Goal: Find specific page/section: Find specific page/section

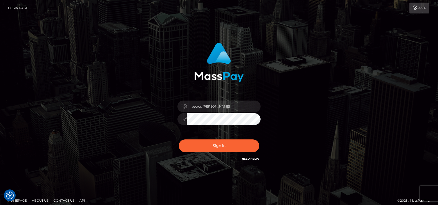
click at [199, 149] on button "Sign in" at bounding box center [219, 146] width 80 height 13
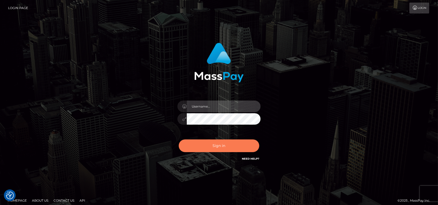
type input "petros.[PERSON_NAME]"
click at [220, 148] on button "Sign in" at bounding box center [219, 146] width 80 height 13
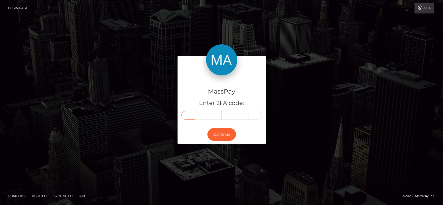
click at [187, 115] on input "text" at bounding box center [187, 115] width 13 height 9
paste input "7"
type input "7"
type input "4"
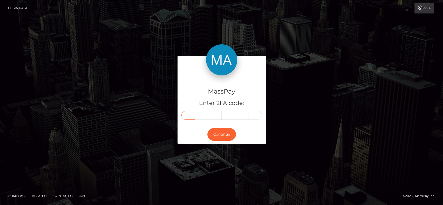
type input "1"
type input "9"
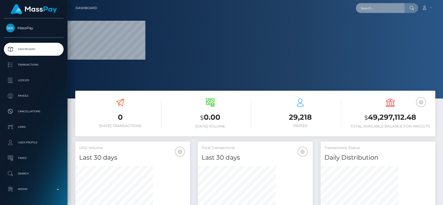
click at [372, 12] on input "text" at bounding box center [380, 8] width 49 height 10
paste input "[EMAIL_ADDRESS][DOMAIN_NAME]"
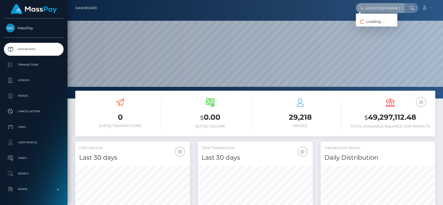
scroll to position [92, 115]
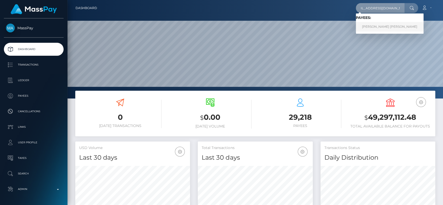
type input "riverstephens666@gmail.com"
click at [369, 26] on link "SAMANTHA ROSE MOLLY STEPHENS" at bounding box center [390, 27] width 68 height 10
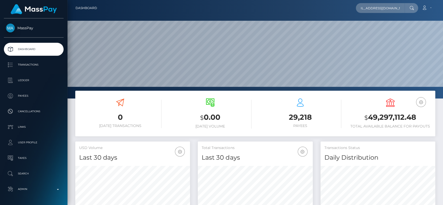
scroll to position [0, 0]
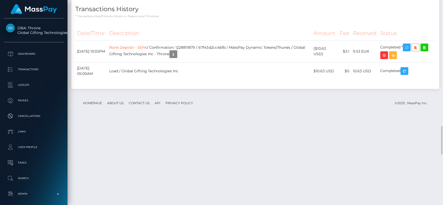
scroll to position [890, 0]
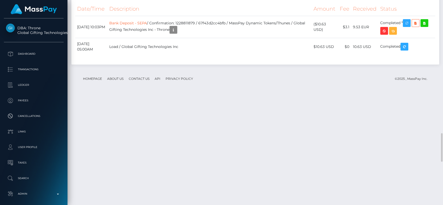
scroll to position [918, 0]
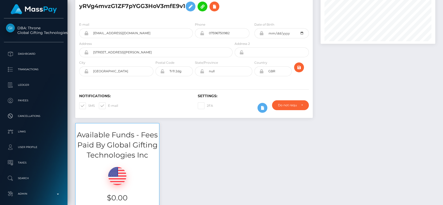
scroll to position [0, 0]
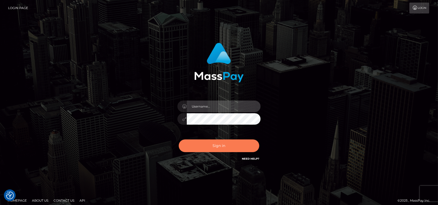
type input "petros.[PERSON_NAME]"
click at [219, 145] on button "Sign in" at bounding box center [219, 146] width 80 height 13
type input "petros.[PERSON_NAME]"
click at [230, 144] on button "Sign in" at bounding box center [219, 146] width 80 height 13
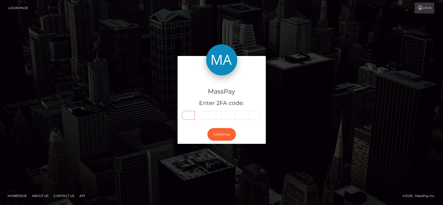
paste input "8"
type input "8"
type input "3"
type input "9"
type input "5"
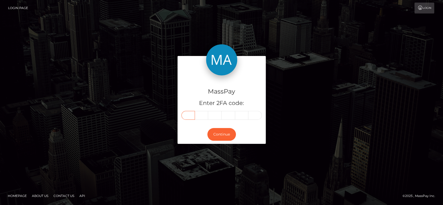
type input "6"
type input "3"
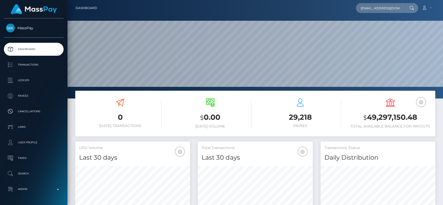
scroll to position [0, 6]
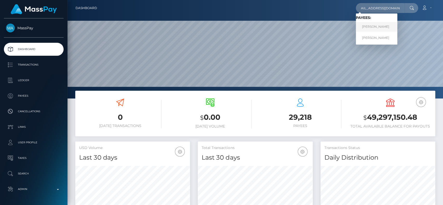
type input "[EMAIL_ADDRESS][DOMAIN_NAME]"
click at [383, 30] on link "AHMED JAIEM" at bounding box center [377, 27] width 42 height 10
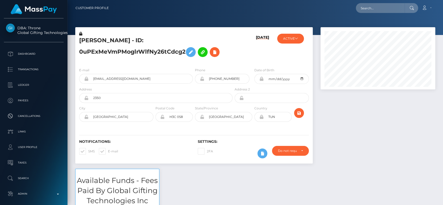
scroll to position [62, 115]
click at [299, 40] on button "ACTIVE" at bounding box center [290, 39] width 27 height 10
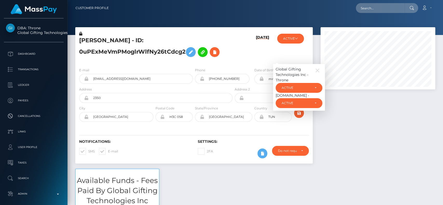
click at [217, 38] on h5 "AHMED JAIEM - ID: 0uPExMeVmPMoglrWlfNy26tCdcg2" at bounding box center [154, 48] width 151 height 23
click at [318, 70] on icon "button" at bounding box center [317, 70] width 5 height 5
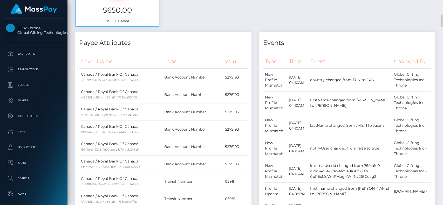
scroll to position [0, 0]
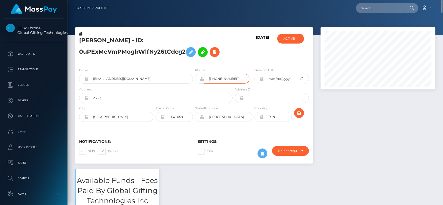
click at [225, 82] on input "+14387730526" at bounding box center [226, 79] width 45 height 10
click at [379, 9] on input "text" at bounding box center [380, 8] width 49 height 10
paste input "jarrenbill256@gmail.com"
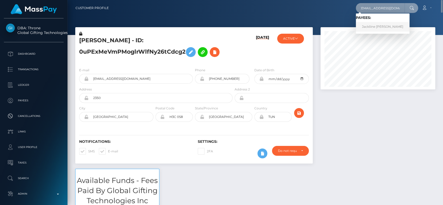
type input "jarrenbill256@gmail.com"
click at [379, 31] on link "Jackliine Nakabugo Nambozo" at bounding box center [383, 27] width 54 height 10
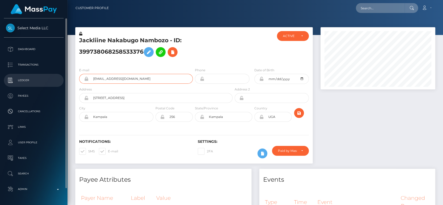
drag, startPoint x: 147, startPoint y: 83, endPoint x: 53, endPoint y: 79, distance: 93.2
click at [53, 79] on div "Select Media LLC Dashboard Transactions Ledger Payees Cancellations" at bounding box center [221, 102] width 443 height 205
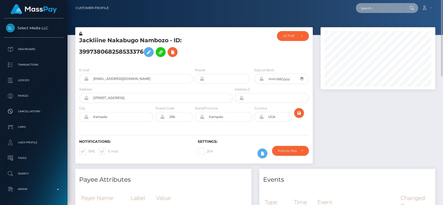
click at [380, 5] on input "text" at bounding box center [380, 8] width 49 height 10
paste input "jarrenbill256@gmail.com"
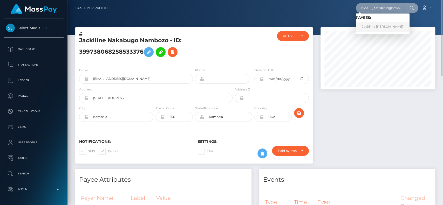
type input "jarrenbill256@gmail.com"
click at [384, 27] on link "Jackliine Nakabugo Nambozo" at bounding box center [383, 27] width 54 height 10
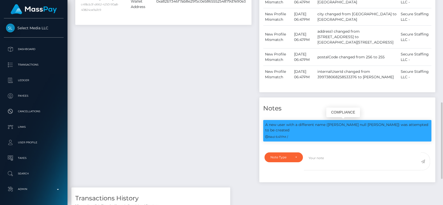
scroll to position [62, 115]
drag, startPoint x: 328, startPoint y: 125, endPoint x: 371, endPoint y: 124, distance: 43.9
click at [371, 124] on p "A new user with a different name (Marion null Mugwaneza) was attempted to be cr…" at bounding box center [347, 127] width 164 height 11
copy p "Marion null Mugwaneza"
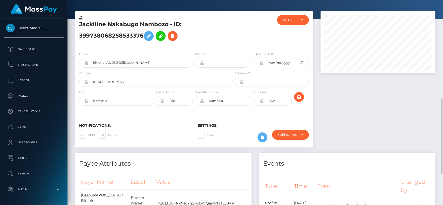
scroll to position [0, 0]
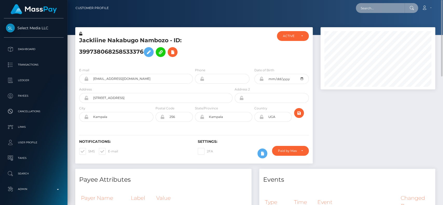
click at [372, 9] on input "text" at bounding box center [380, 8] width 49 height 10
paste input "Marion null Mugwaneza"
paste input "null Mugwaneza"
click at [378, 6] on input "Marion null Mugwaneza" at bounding box center [380, 8] width 49 height 10
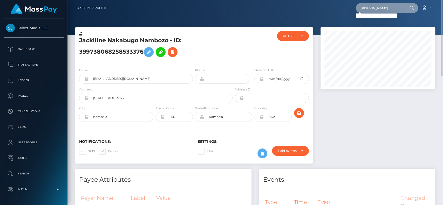
click at [384, 5] on input "Marion Mugwaneza" at bounding box center [380, 8] width 49 height 10
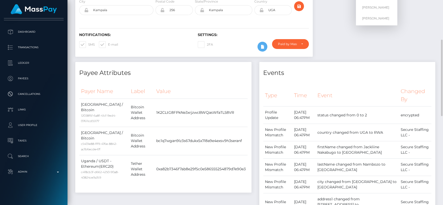
scroll to position [118, 0]
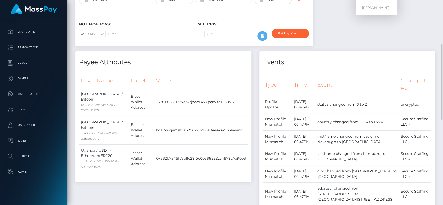
type input "Marion"
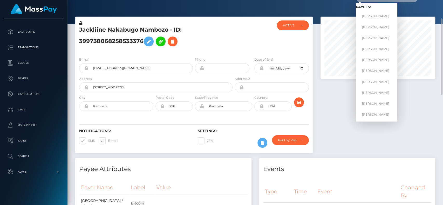
scroll to position [0, 0]
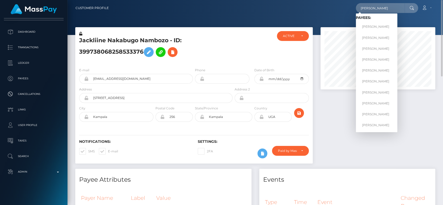
click at [321, 89] on div at bounding box center [378, 58] width 115 height 62
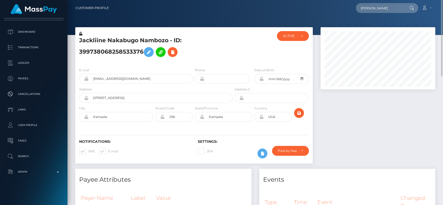
click at [361, 132] on div at bounding box center [378, 98] width 123 height 142
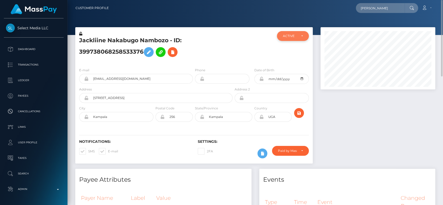
click at [298, 33] on div "ACTIVE" at bounding box center [293, 36] width 32 height 10
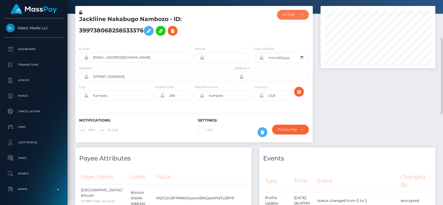
scroll to position [0, 0]
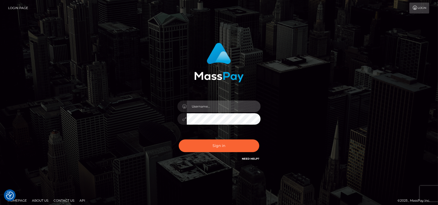
type input "petros.[PERSON_NAME]"
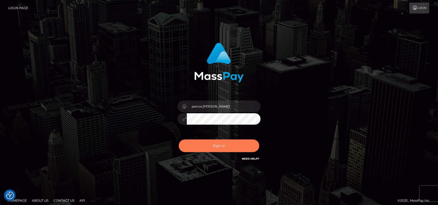
drag, startPoint x: 235, startPoint y: 153, endPoint x: 236, endPoint y: 151, distance: 2.6
click at [236, 152] on div "Sign in Need Help?" at bounding box center [218, 148] width 91 height 23
click at [236, 151] on button "Sign in" at bounding box center [219, 146] width 80 height 13
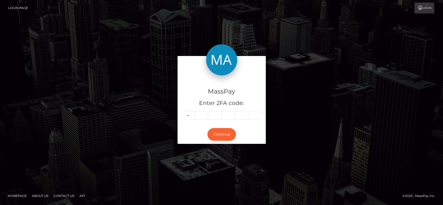
type input "3"
type input "8"
type input "9"
type input "2"
type input "7"
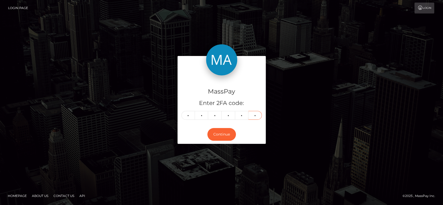
type input "8"
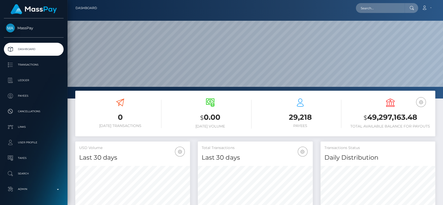
scroll to position [92, 115]
click at [376, 9] on input "text" at bounding box center [380, 8] width 49 height 10
paste input "[EMAIL_ADDRESS][PERSON_NAME][DOMAIN_NAME]"
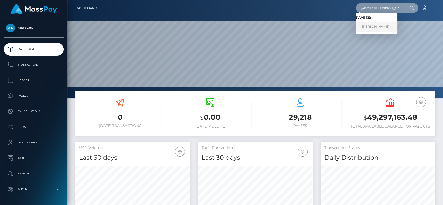
type input "[EMAIL_ADDRESS][PERSON_NAME][DOMAIN_NAME]"
click at [365, 31] on link "Konstantin Baryshev" at bounding box center [377, 27] width 42 height 10
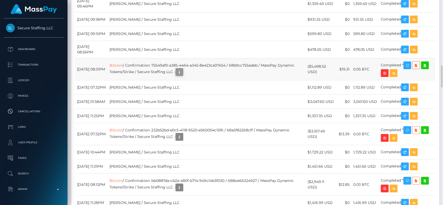
scroll to position [62, 115]
click at [182, 76] on icon "button" at bounding box center [179, 72] width 6 height 6
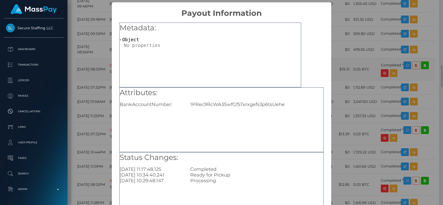
scroll to position [42, 0]
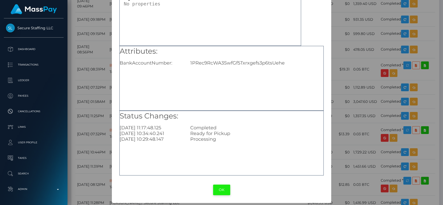
click at [220, 192] on button "OK" at bounding box center [221, 190] width 17 height 11
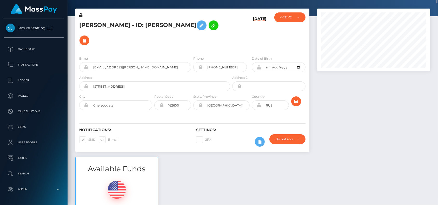
scroll to position [0, 0]
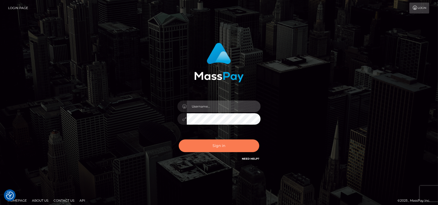
type input "petros.kidane"
click at [220, 143] on button "Sign in" at bounding box center [219, 146] width 80 height 13
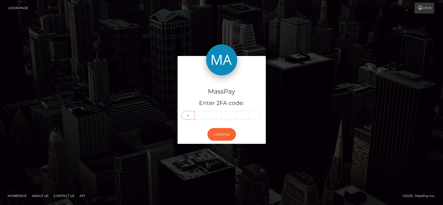
type input "5"
type input "6"
type input "7"
type input "8"
type input "2"
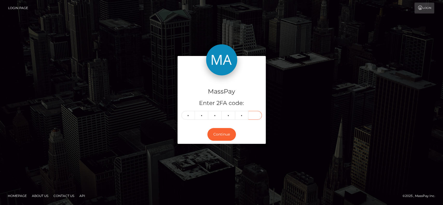
type input "0"
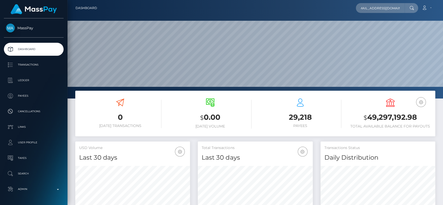
scroll to position [92, 115]
type input "victoria.whitby@icloud.com"
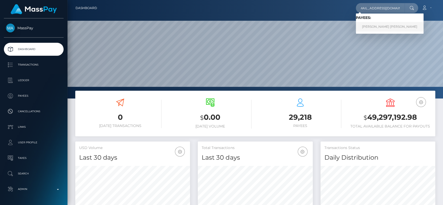
click at [374, 25] on link "Victoria Jane Whitby" at bounding box center [390, 27] width 68 height 10
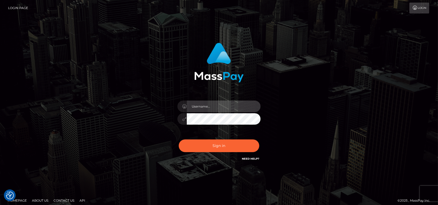
type input "petros.kidane"
click at [234, 154] on div "Sign in Need Help?" at bounding box center [218, 148] width 91 height 23
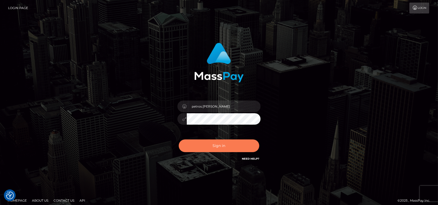
click at [220, 144] on button "Sign in" at bounding box center [219, 146] width 80 height 13
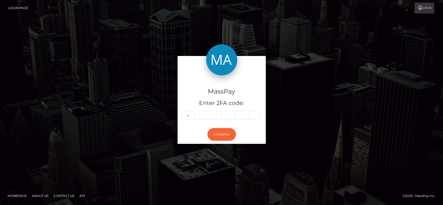
type input "3"
type input "0"
type input "5"
type input "0"
type input "1"
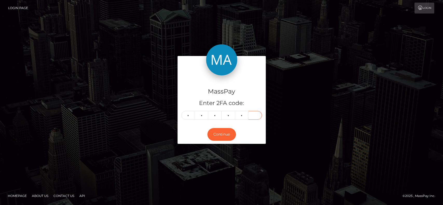
type input "7"
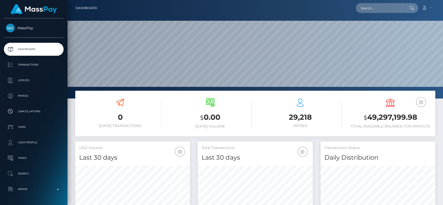
scroll to position [92, 115]
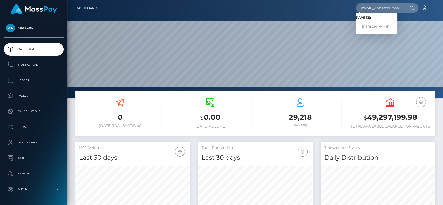
type input "[EMAIL_ADDRESS][DOMAIN_NAME]"
click at [374, 25] on link "Julita Szóstek" at bounding box center [377, 27] width 42 height 10
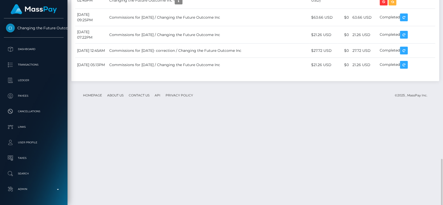
scroll to position [702, 0]
drag, startPoint x: 244, startPoint y: 104, endPoint x: 181, endPoint y: 106, distance: 63.6
click at [181, 26] on td "Commissions for 2025-09-09 / Changing the Future Outcome Inc" at bounding box center [208, 17] width 202 height 17
copy td "Changing the Future Outcome Inc"
click at [217, 26] on td "Commissions for 2025-09-09 / Changing the Future Outcome Inc" at bounding box center [208, 17] width 202 height 17
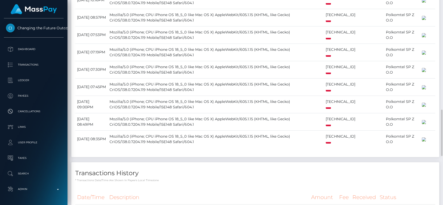
scroll to position [485, 0]
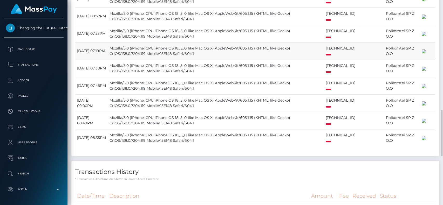
drag, startPoint x: 362, startPoint y: 92, endPoint x: 376, endPoint y: 98, distance: 15.1
click at [384, 60] on td "Polkomtel SP Z O.O" at bounding box center [402, 50] width 36 height 17
copy td "Polkomtel SP Z O.O"
click at [301, 60] on td "Mozilla/5.0 (iPhone; CPU iPhone OS 18_5_0 like Mac OS X) AppleWebKit/605.1.15 (…" at bounding box center [216, 50] width 216 height 17
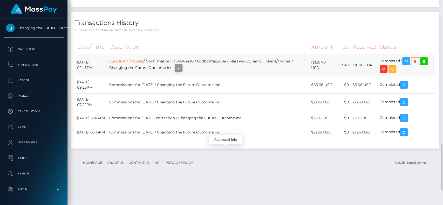
scroll to position [62, 115]
click at [182, 71] on icon "button" at bounding box center [178, 68] width 6 height 6
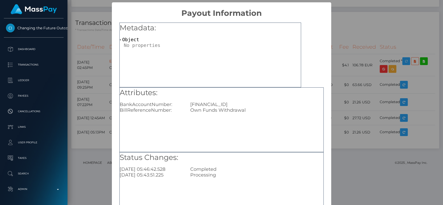
scroll to position [42, 0]
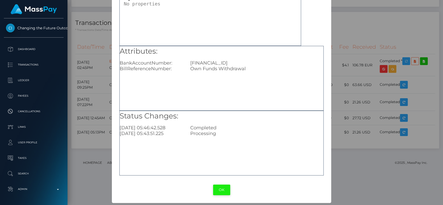
click at [219, 189] on button "OK" at bounding box center [221, 190] width 17 height 11
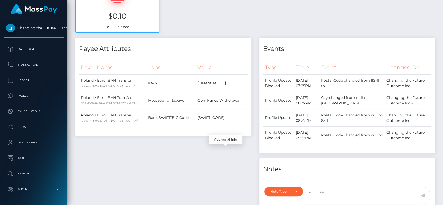
scroll to position [0, 0]
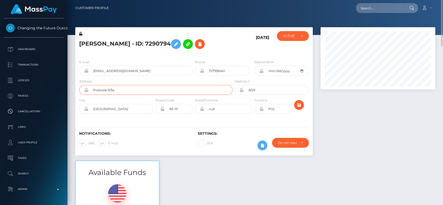
drag, startPoint x: 130, startPoint y: 91, endPoint x: 82, endPoint y: 90, distance: 48.3
click at [82, 90] on div "Podwale 11/3a" at bounding box center [155, 90] width 153 height 10
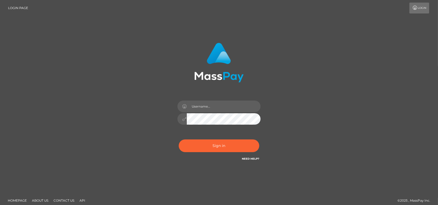
click at [208, 142] on button "Sign in" at bounding box center [219, 146] width 80 height 13
type input "petros.kidane"
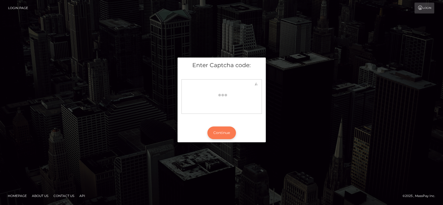
drag, startPoint x: 233, startPoint y: 135, endPoint x: 227, endPoint y: 133, distance: 5.9
click at [227, 133] on button "Continue" at bounding box center [221, 133] width 29 height 13
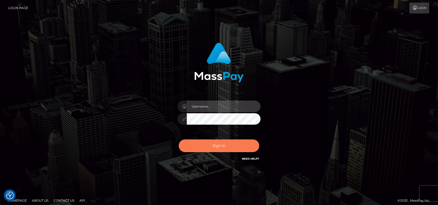
type input "petros.[PERSON_NAME]"
click at [214, 140] on button "Sign in" at bounding box center [219, 146] width 80 height 13
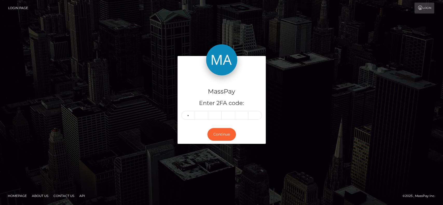
type input "5"
type input "6"
type input "8"
type input "7"
type input "2"
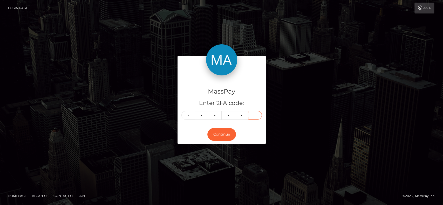
type input "5"
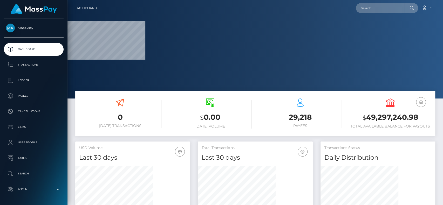
click at [377, 3] on div "Loading... Loading... Account Edit Profile Logout" at bounding box center [268, 8] width 334 height 11
click at [380, 7] on input "text" at bounding box center [380, 8] width 49 height 10
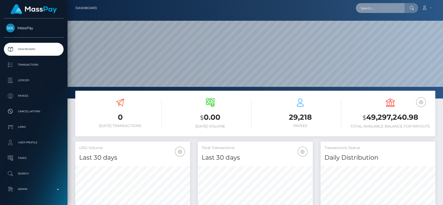
scroll to position [92, 115]
paste input "Welcome, Konstantin"
drag, startPoint x: 378, startPoint y: 9, endPoint x: 281, endPoint y: 19, distance: 97.0
click at [281, 19] on div "Dashboard Welcome, Konstantin Loading... Loading... Account 0" at bounding box center [255, 102] width 376 height 205
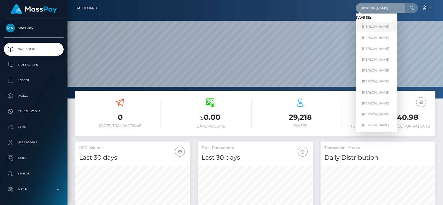
type input "Konstantin"
click at [386, 25] on link "Konstantin Baryshev" at bounding box center [377, 27] width 42 height 10
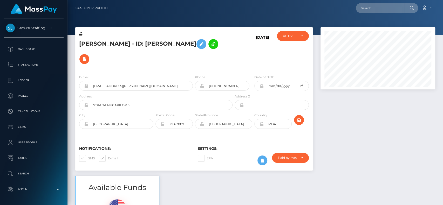
scroll to position [62, 115]
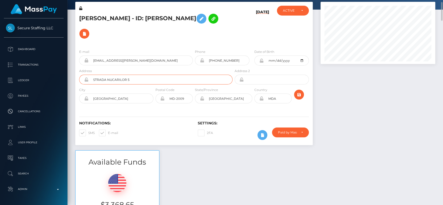
drag, startPoint x: 143, startPoint y: 71, endPoint x: 75, endPoint y: 72, distance: 68.3
click at [75, 72] on div "Konstantin Baryshev - ID: Konstantin Baryshev 09/04/25" at bounding box center [193, 76] width 245 height 149
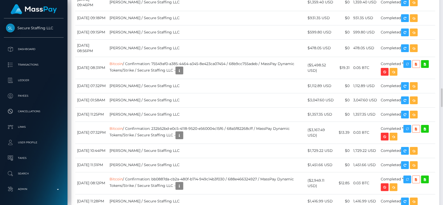
scroll to position [964, 0]
